Goal: Entertainment & Leisure: Consume media (video, audio)

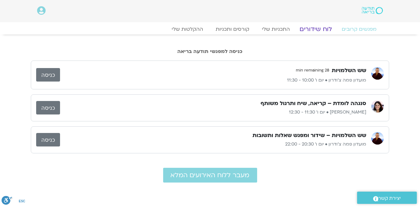
click at [320, 28] on link "לוח שידורים" at bounding box center [315, 29] width 47 height 8
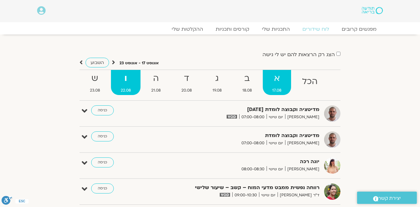
click at [281, 79] on strong "א" at bounding box center [277, 79] width 29 height 14
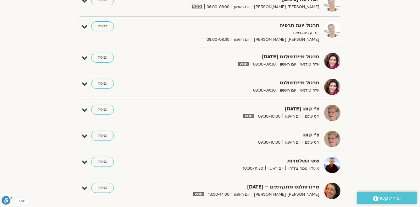
scroll to position [327, 0]
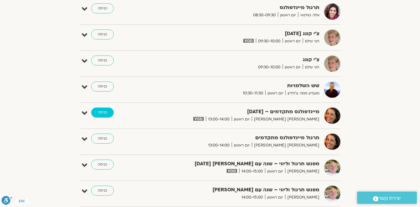
click at [106, 111] on link "כניסה" at bounding box center [102, 113] width 23 height 10
